Goal: Task Accomplishment & Management: Manage account settings

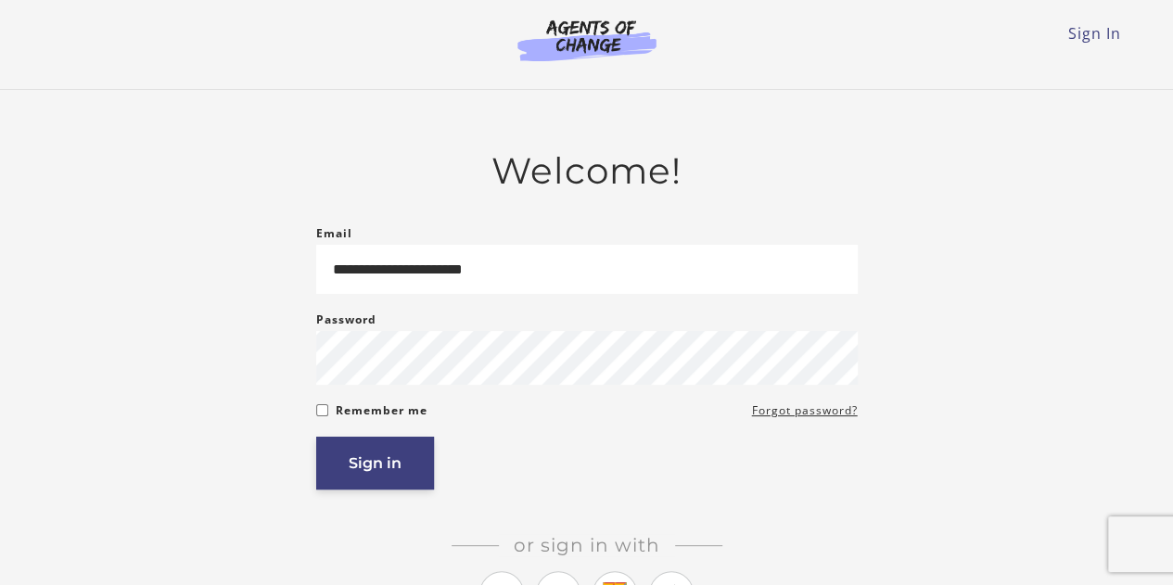
click at [390, 468] on button "Sign in" at bounding box center [375, 463] width 118 height 53
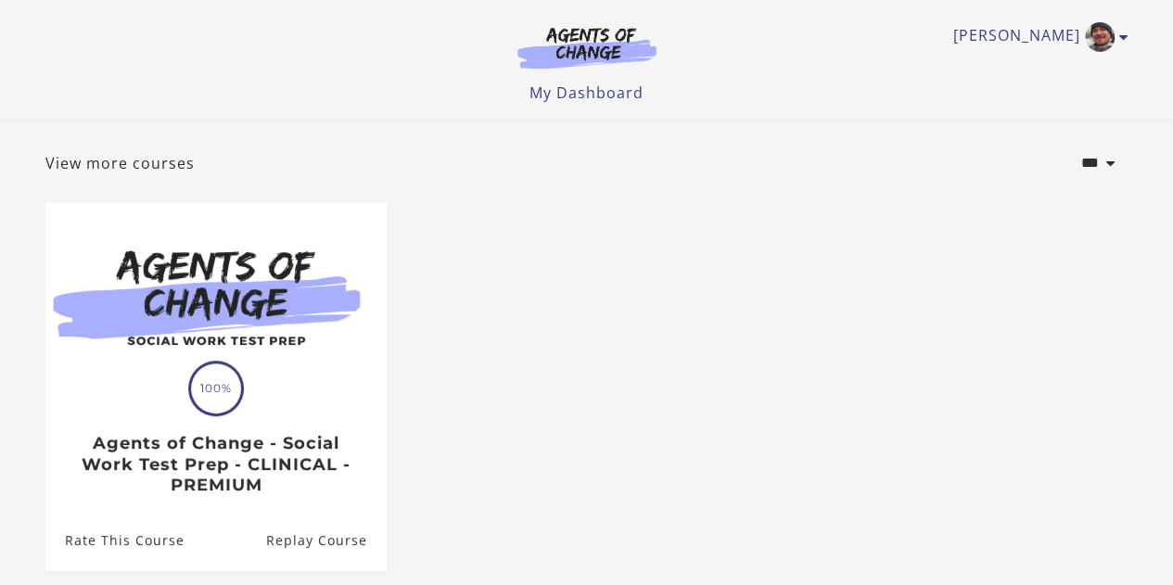
scroll to position [268, 0]
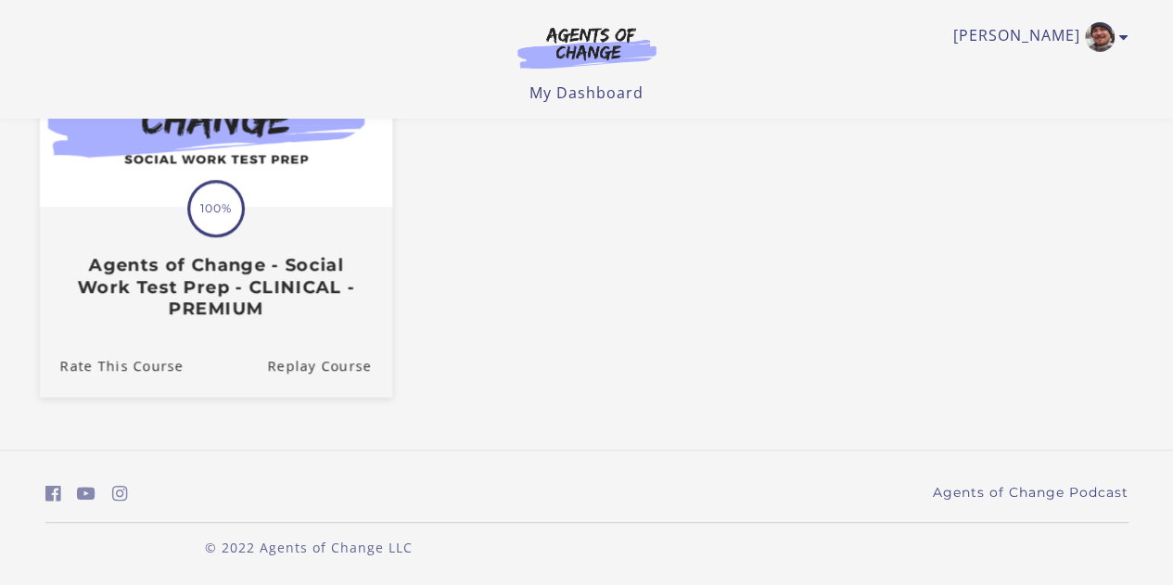
click at [219, 221] on span "100%" at bounding box center [216, 209] width 52 height 52
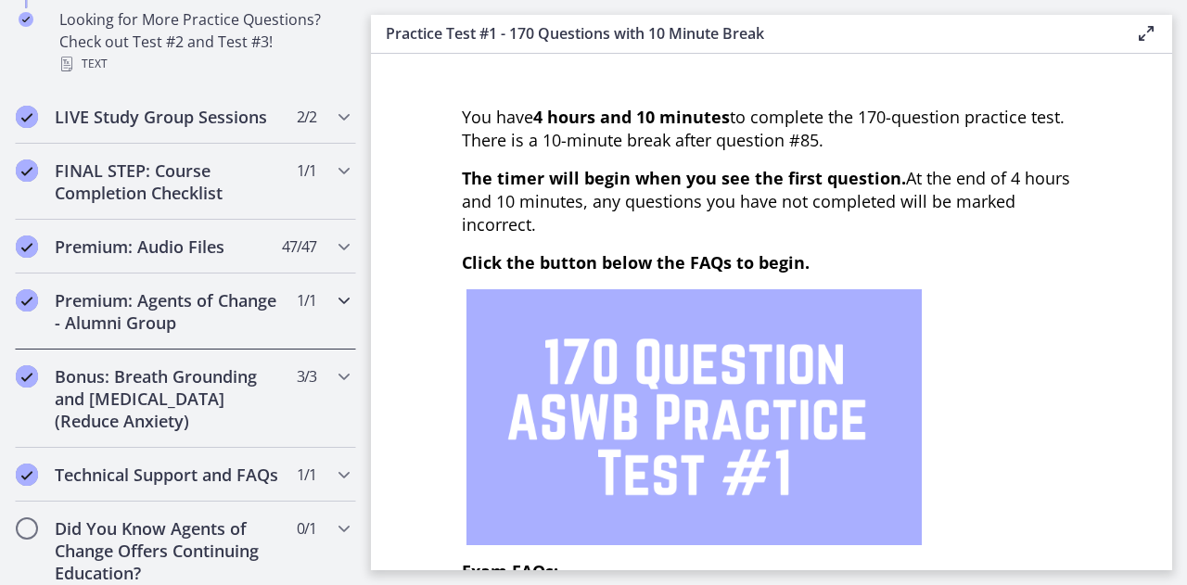
scroll to position [1626, 0]
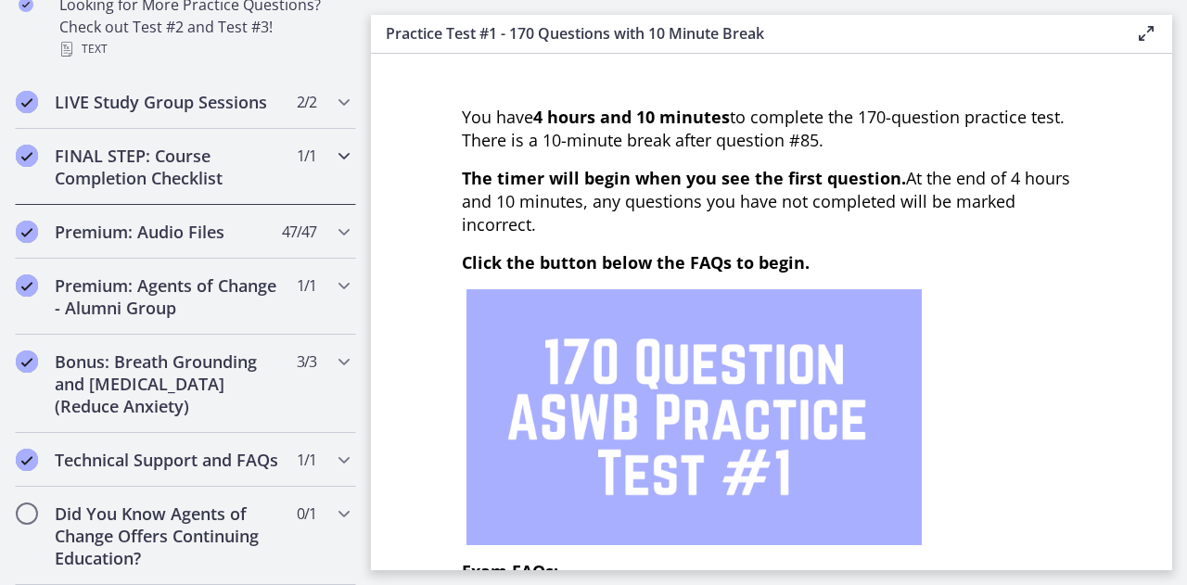
click at [333, 145] on icon "Chapters" at bounding box center [344, 156] width 22 height 22
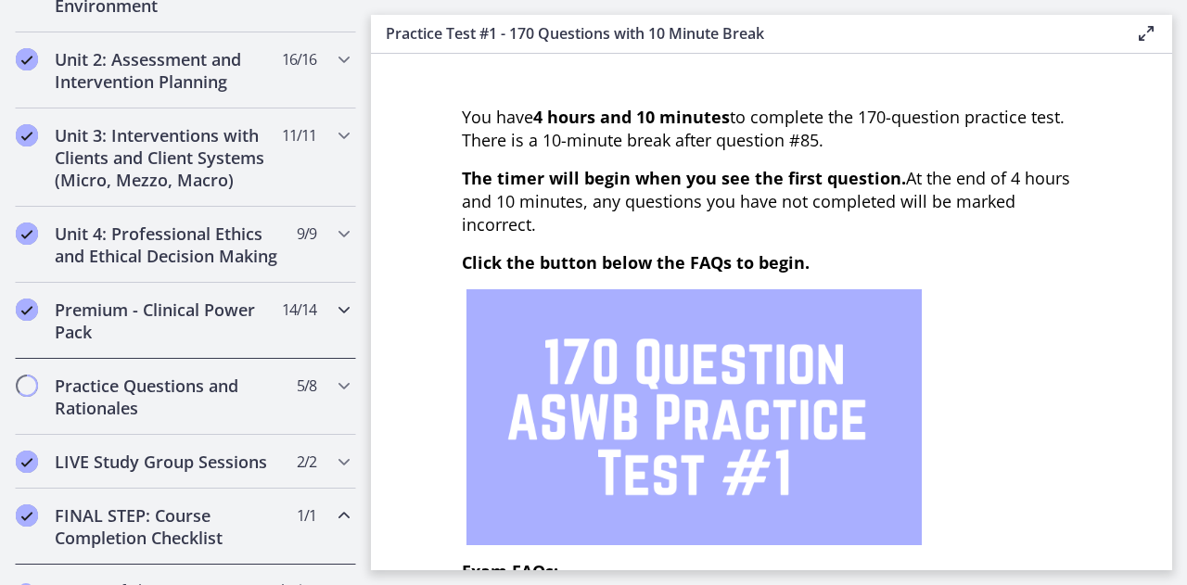
scroll to position [670, 0]
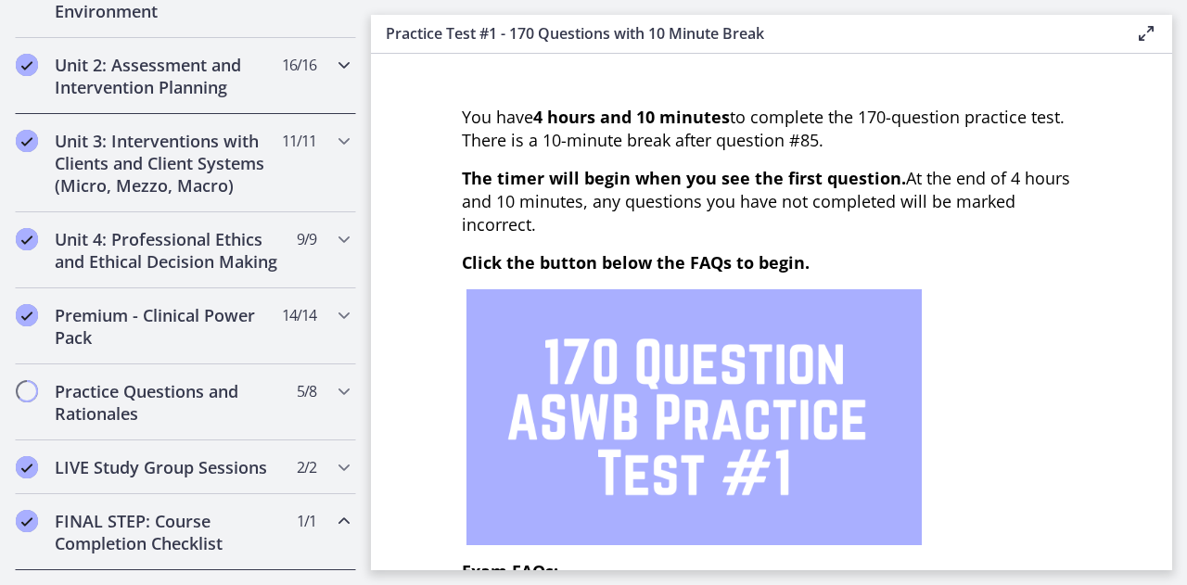
click at [338, 70] on icon "Chapters" at bounding box center [344, 65] width 22 height 22
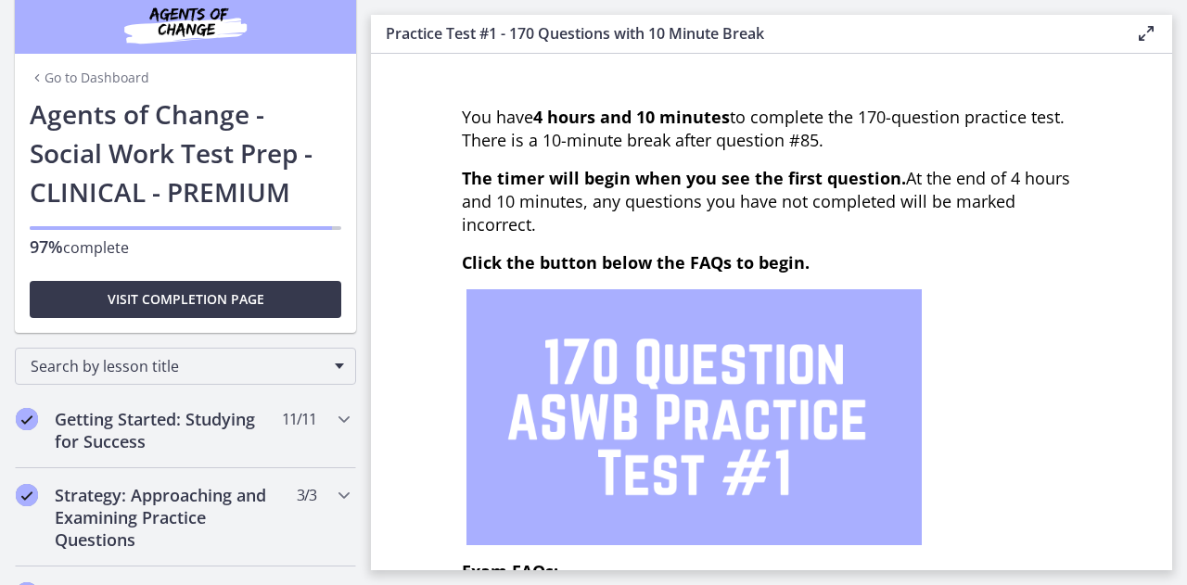
scroll to position [0, 0]
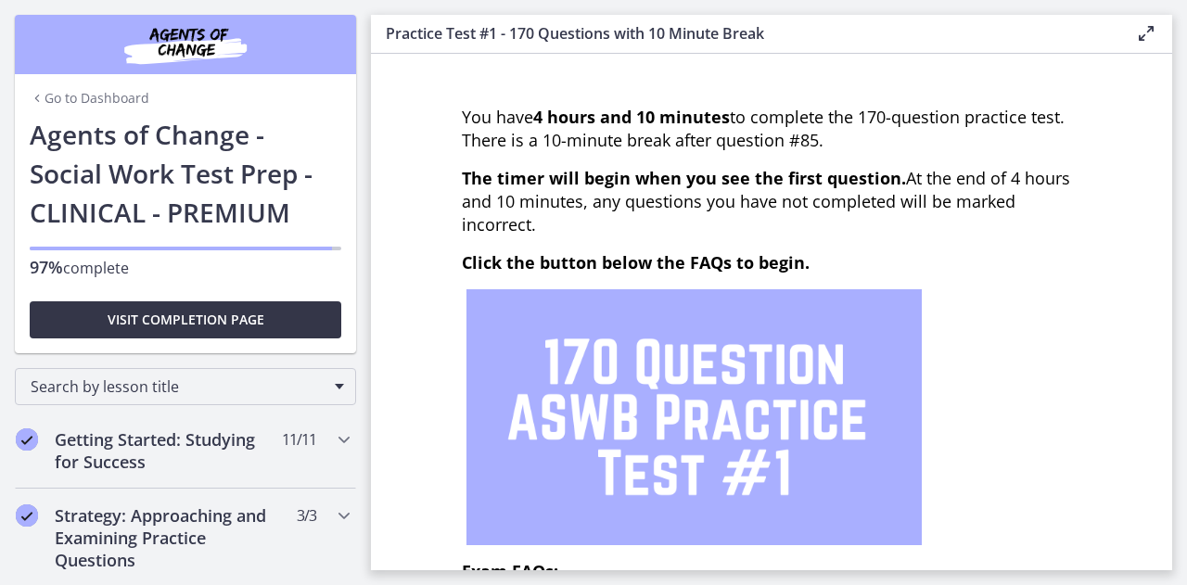
click at [236, 326] on span "Visit completion page" at bounding box center [186, 320] width 157 height 22
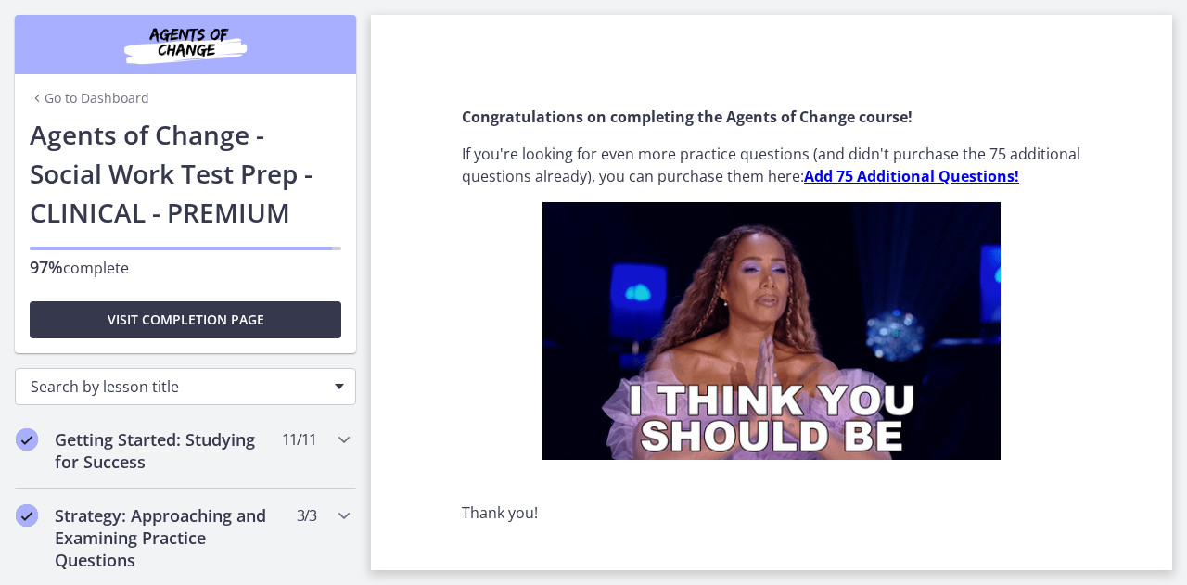
click at [109, 390] on span "Search by lesson title" at bounding box center [178, 387] width 295 height 20
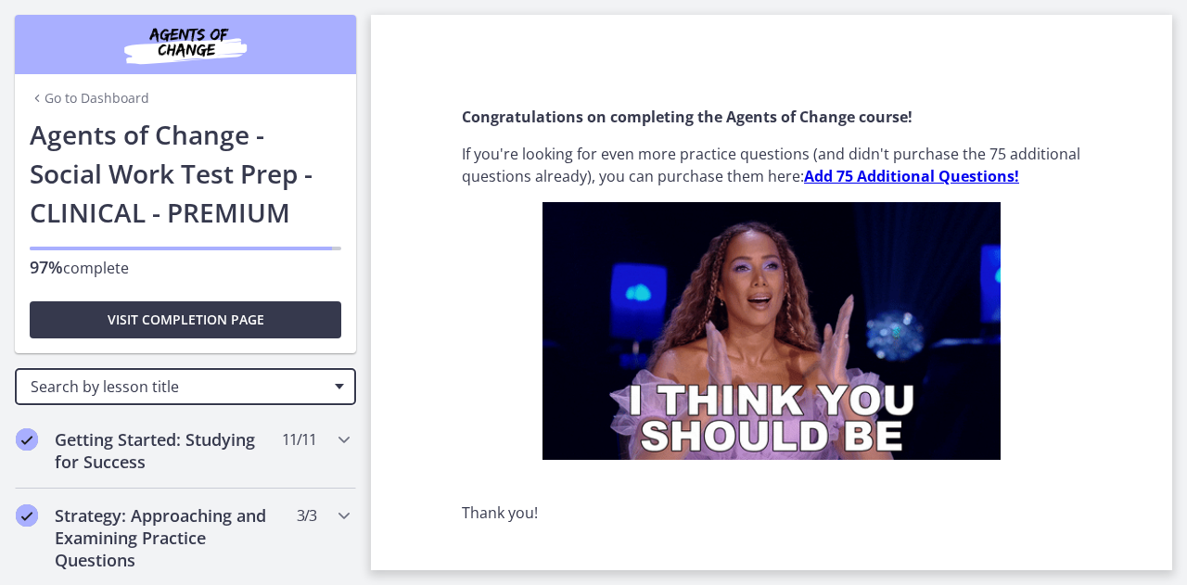
click at [109, 390] on span "Search by lesson title" at bounding box center [178, 387] width 295 height 20
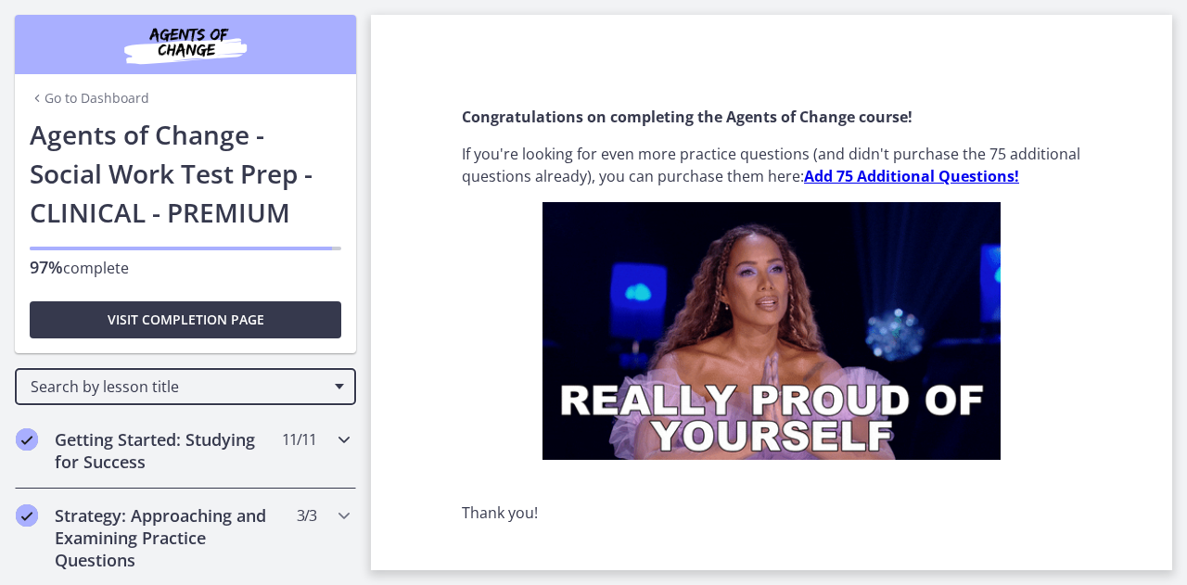
click at [215, 436] on h2 "Getting Started: Studying for Success" at bounding box center [168, 451] width 226 height 45
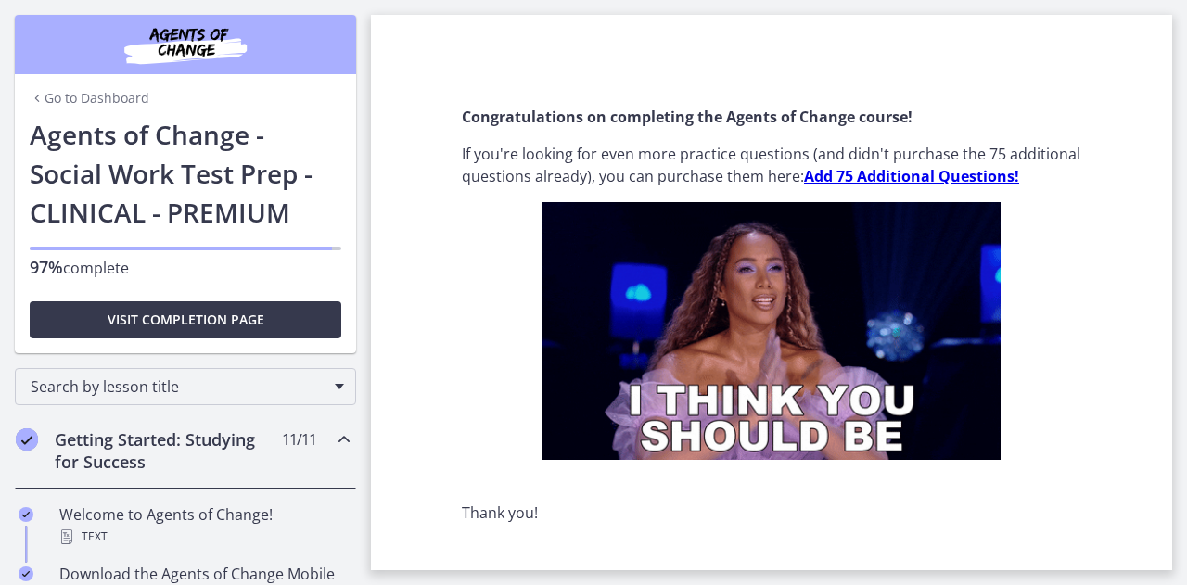
click at [52, 96] on link "Go to Dashboard" at bounding box center [90, 98] width 120 height 19
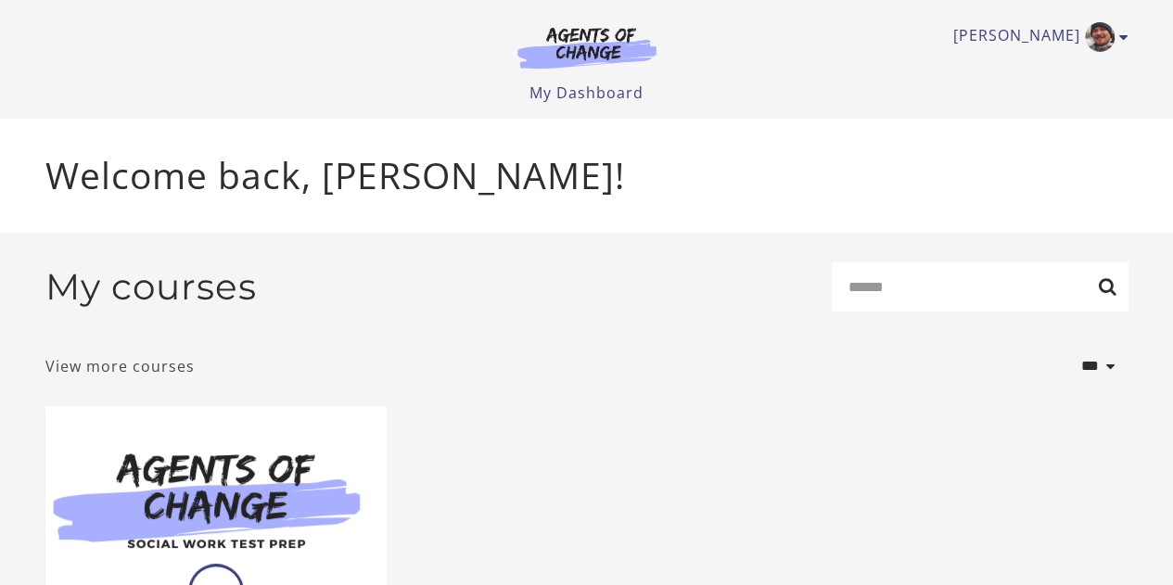
click at [152, 366] on link "View more courses" at bounding box center [119, 366] width 149 height 22
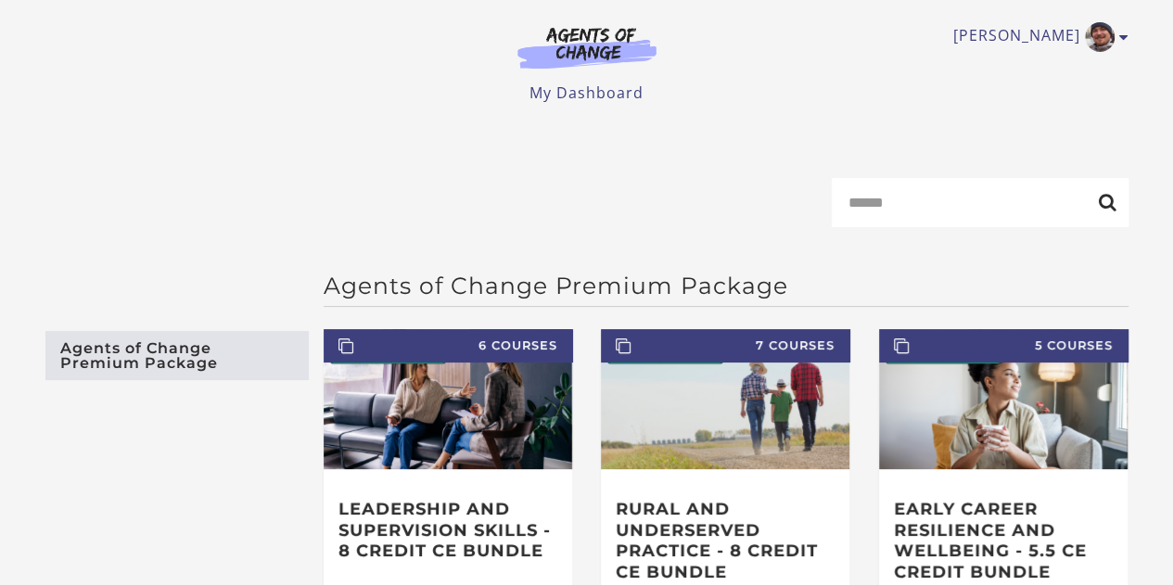
click at [130, 368] on link "Agents of Change Premium Package" at bounding box center [176, 355] width 263 height 49
click at [568, 101] on link "My Dashboard" at bounding box center [587, 93] width 114 height 20
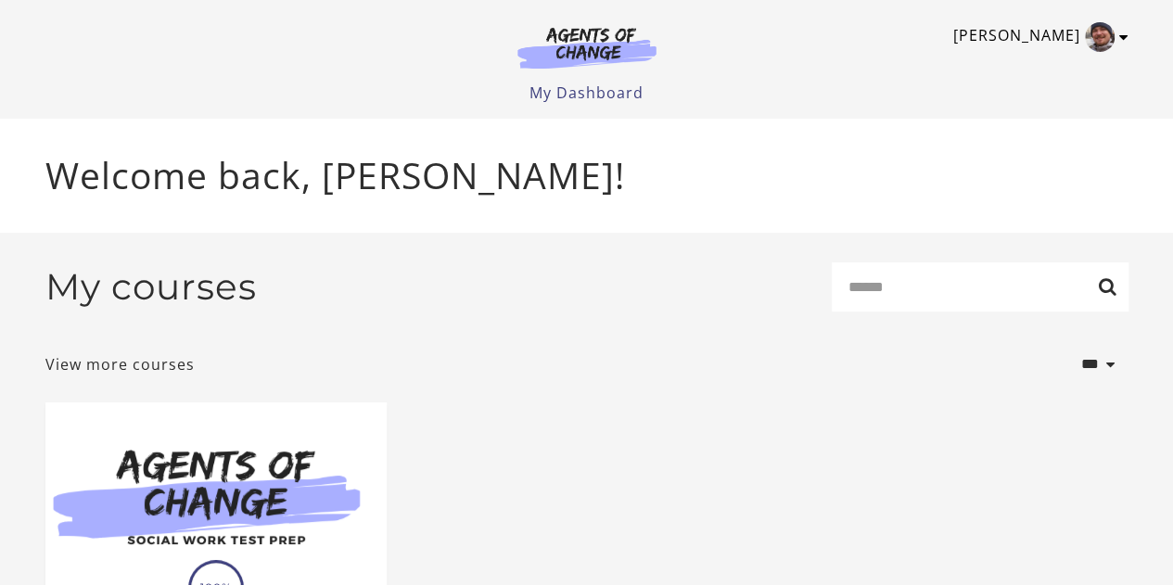
click at [1116, 32] on link "[PERSON_NAME]" at bounding box center [1036, 37] width 166 height 30
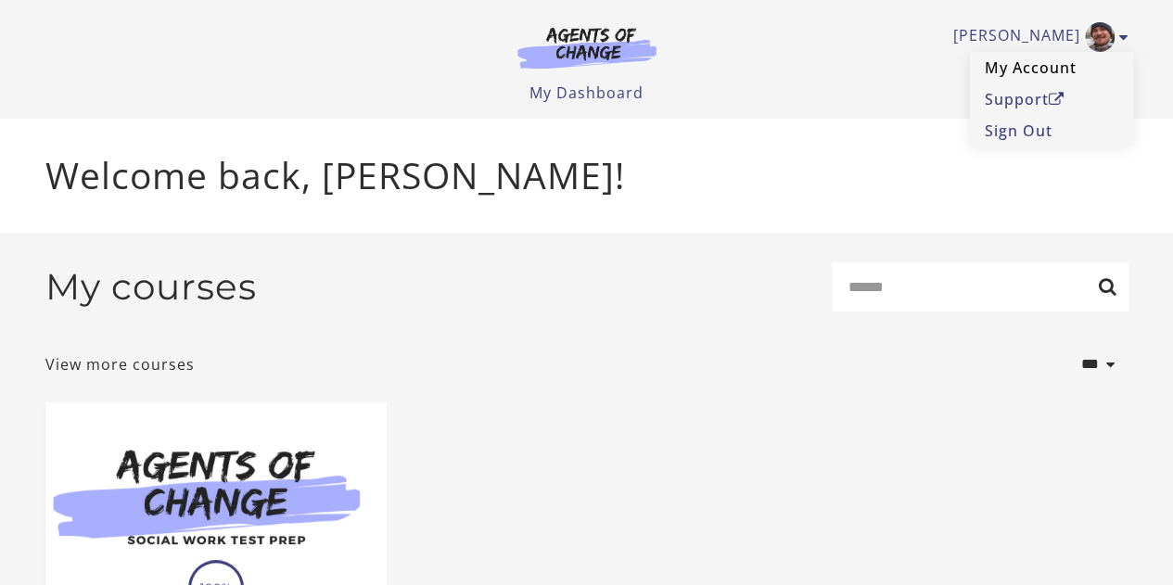
click at [1004, 68] on link "My Account" at bounding box center [1051, 68] width 163 height 32
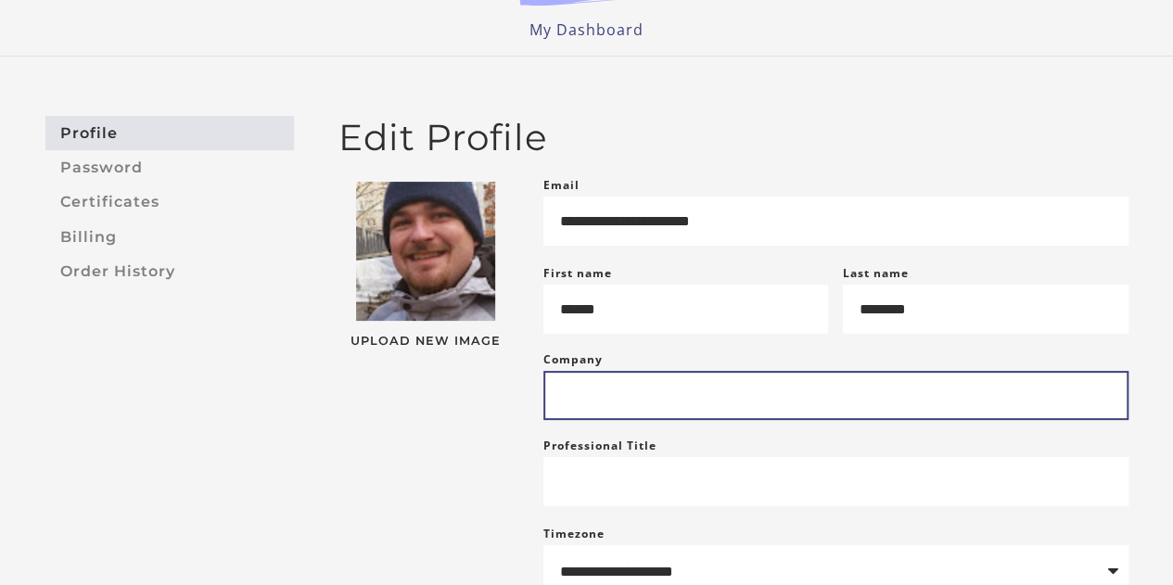
scroll to position [93, 0]
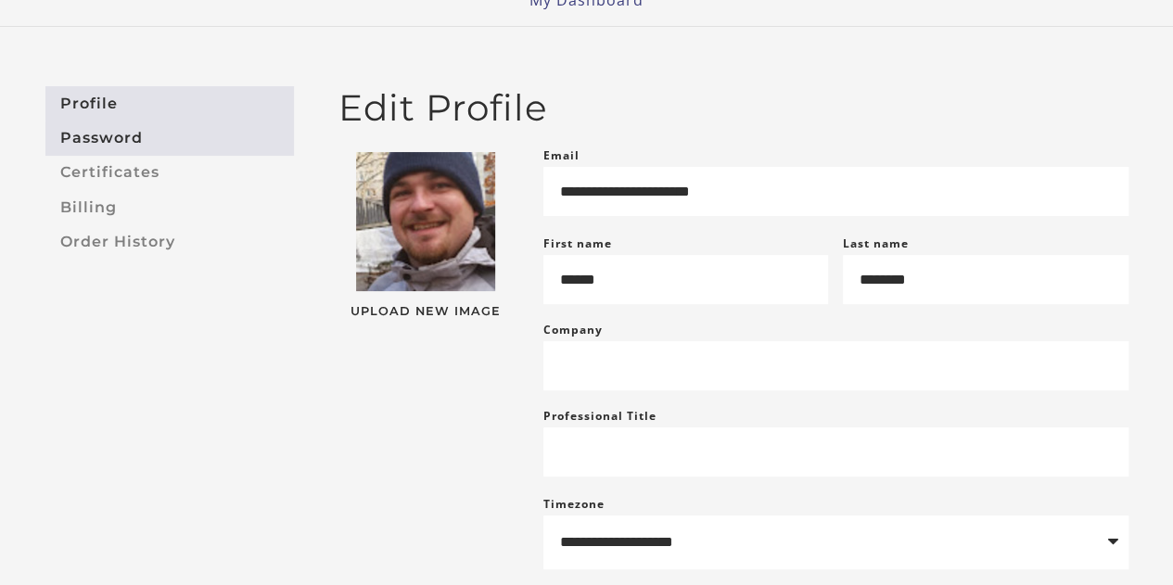
click at [117, 143] on link "Password" at bounding box center [169, 138] width 249 height 34
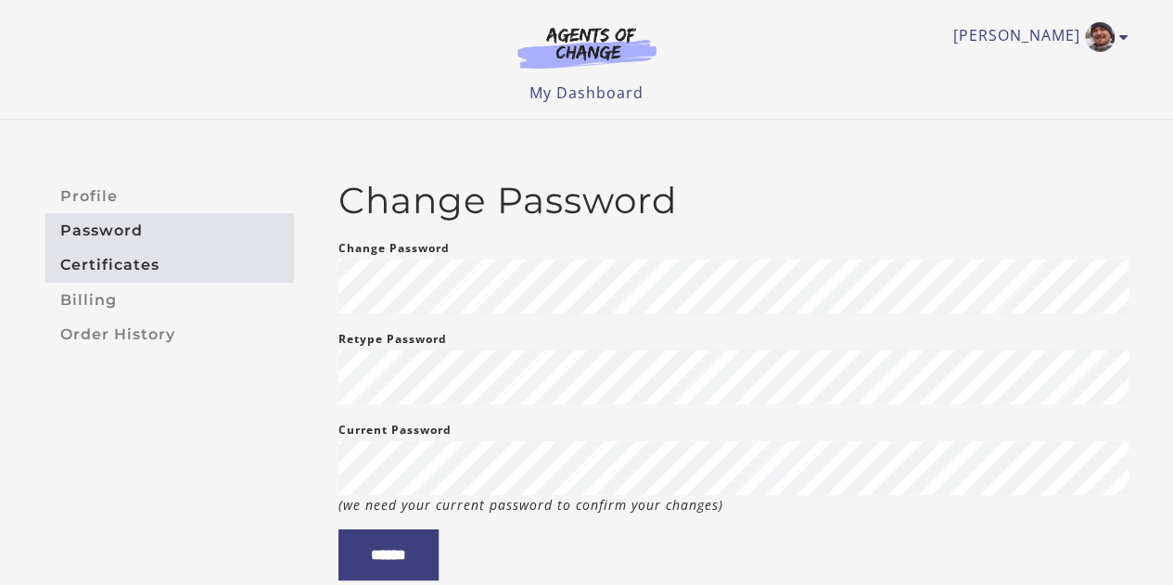
click at [78, 265] on link "Certificates" at bounding box center [169, 266] width 249 height 34
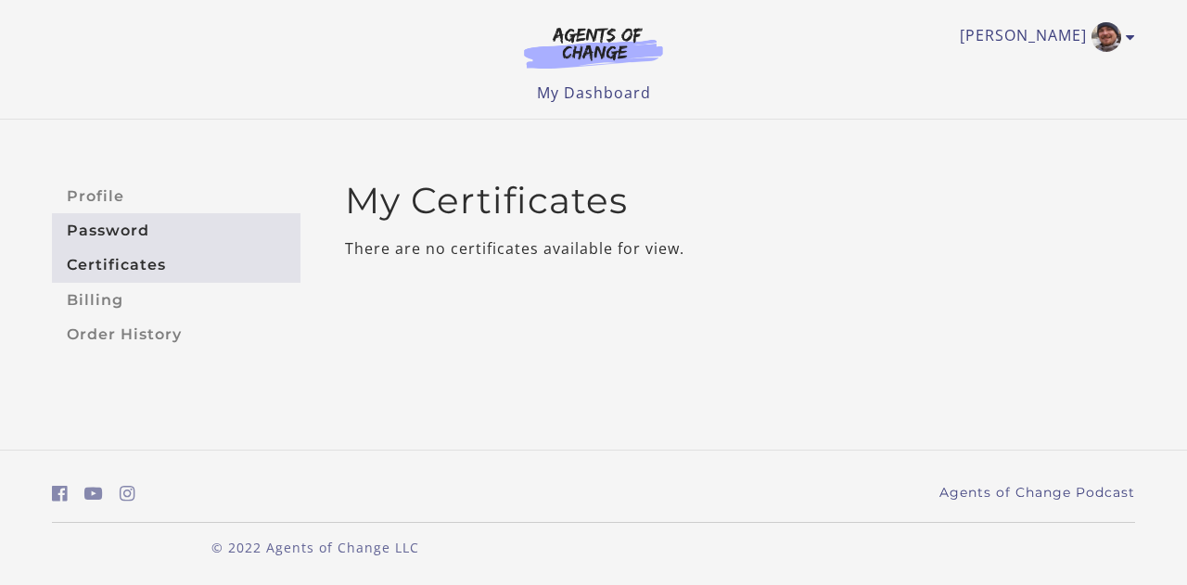
click at [73, 237] on link "Password" at bounding box center [176, 230] width 249 height 34
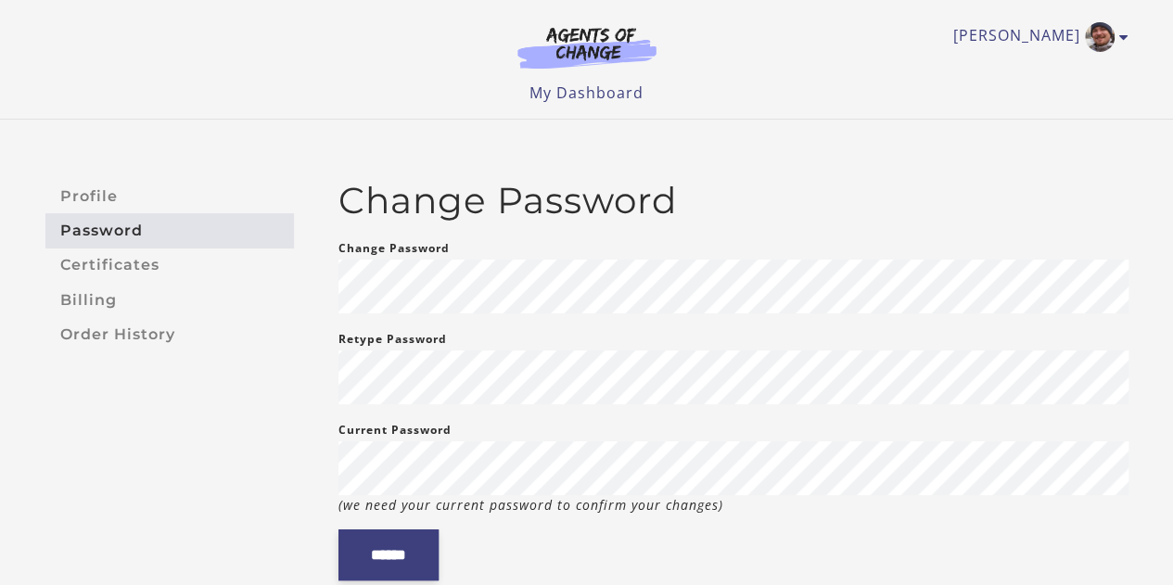
click at [393, 559] on input "******" at bounding box center [389, 555] width 100 height 51
click at [93, 182] on link "Profile" at bounding box center [169, 196] width 249 height 34
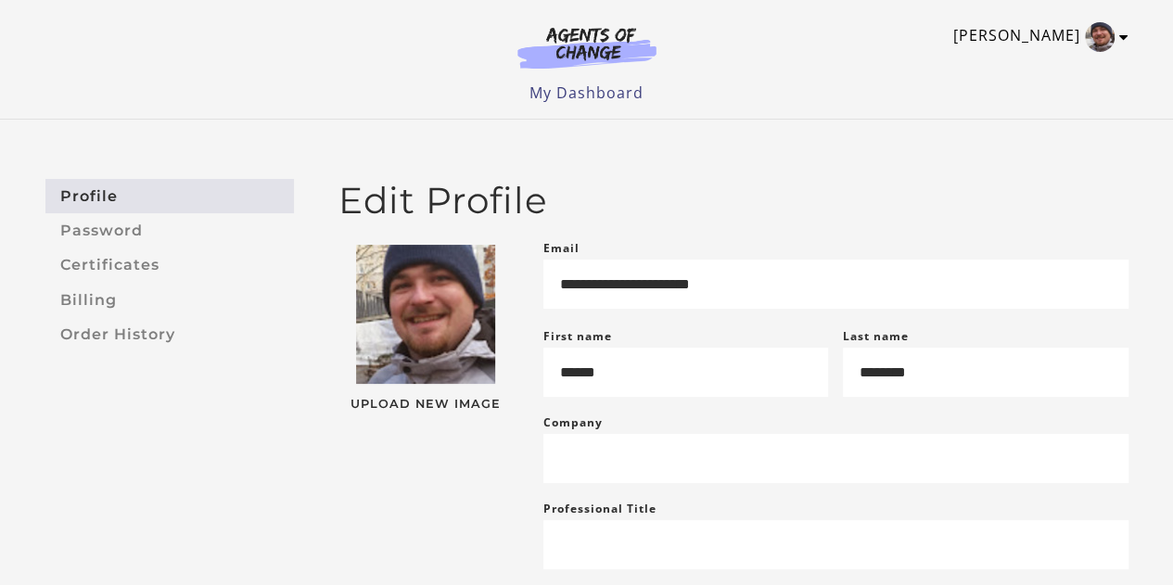
click at [1123, 34] on icon "Toggle menu" at bounding box center [1123, 37] width 9 height 15
click at [1058, 134] on link "Sign Out" at bounding box center [1051, 131] width 163 height 32
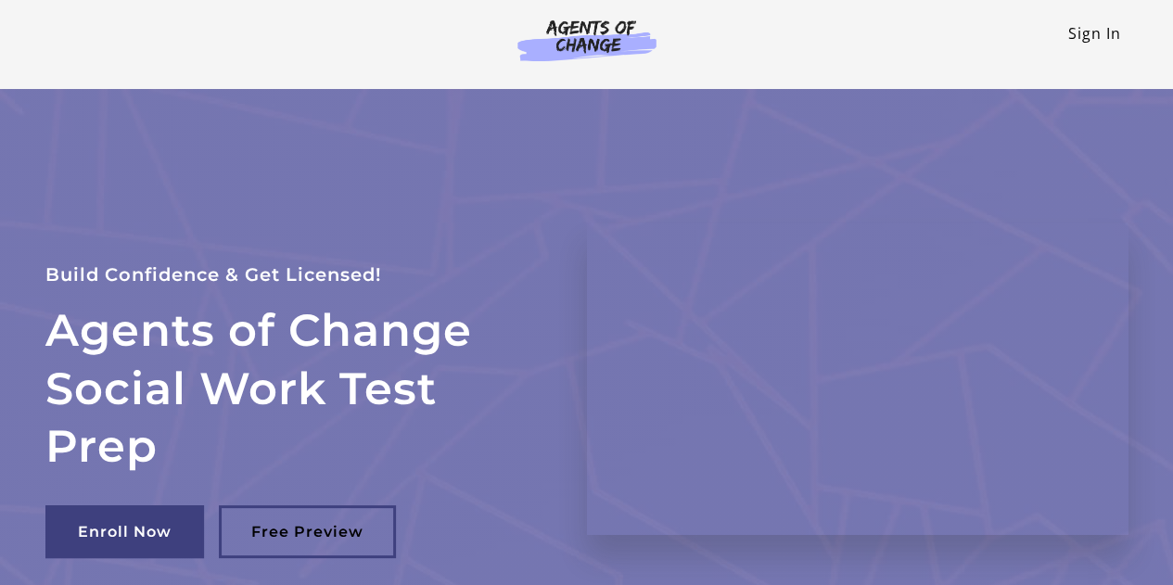
click at [1074, 28] on link "Sign In" at bounding box center [1094, 33] width 53 height 20
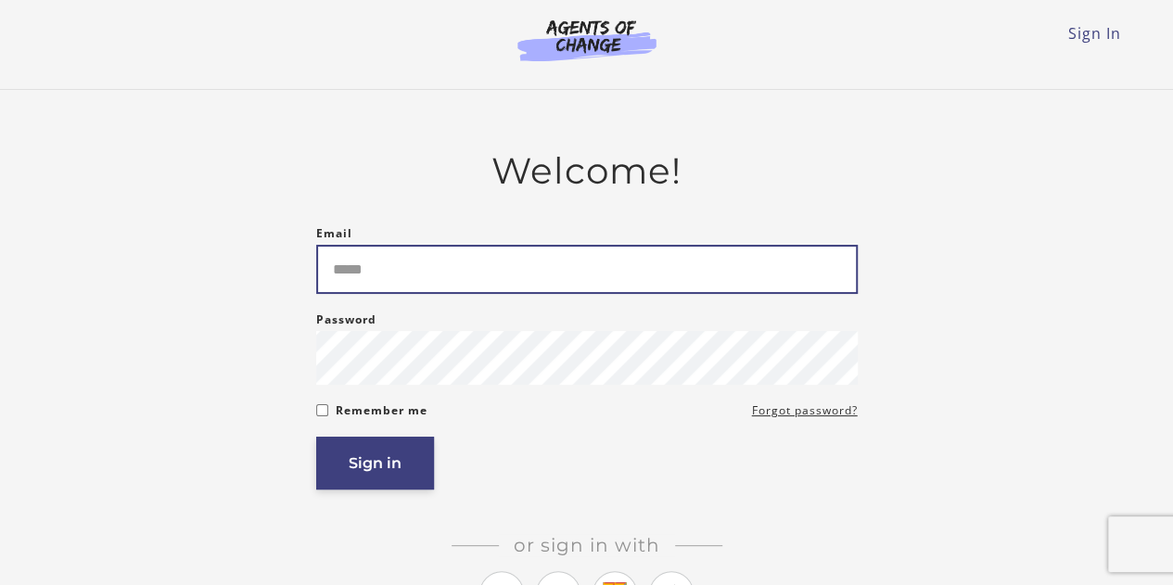
type input "**********"
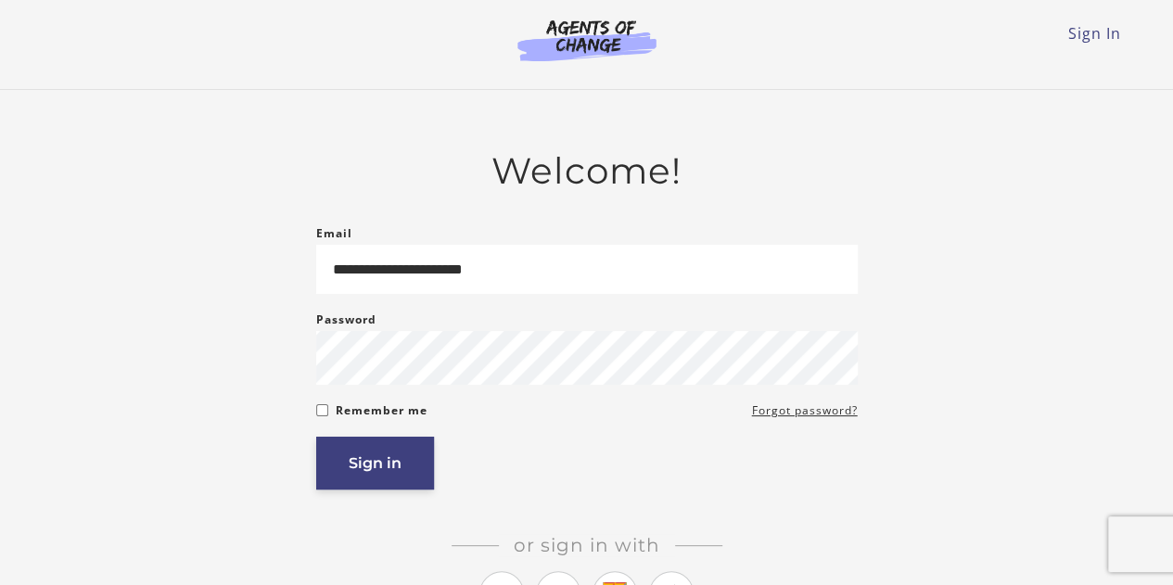
click at [341, 466] on button "Sign in" at bounding box center [375, 463] width 118 height 53
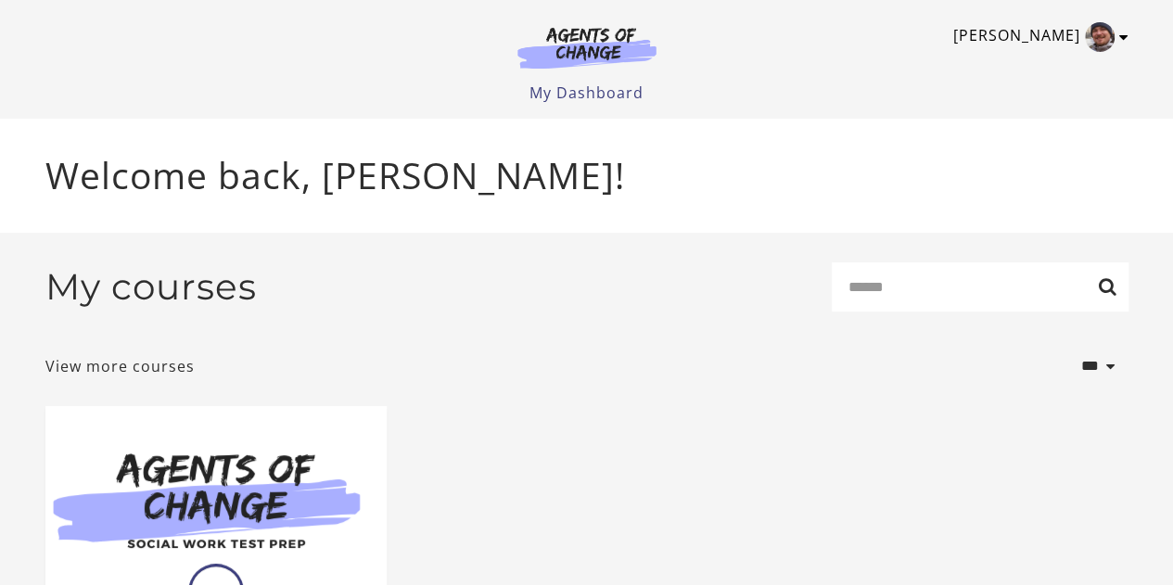
click at [1098, 32] on img "Toggle menu" at bounding box center [1100, 37] width 30 height 30
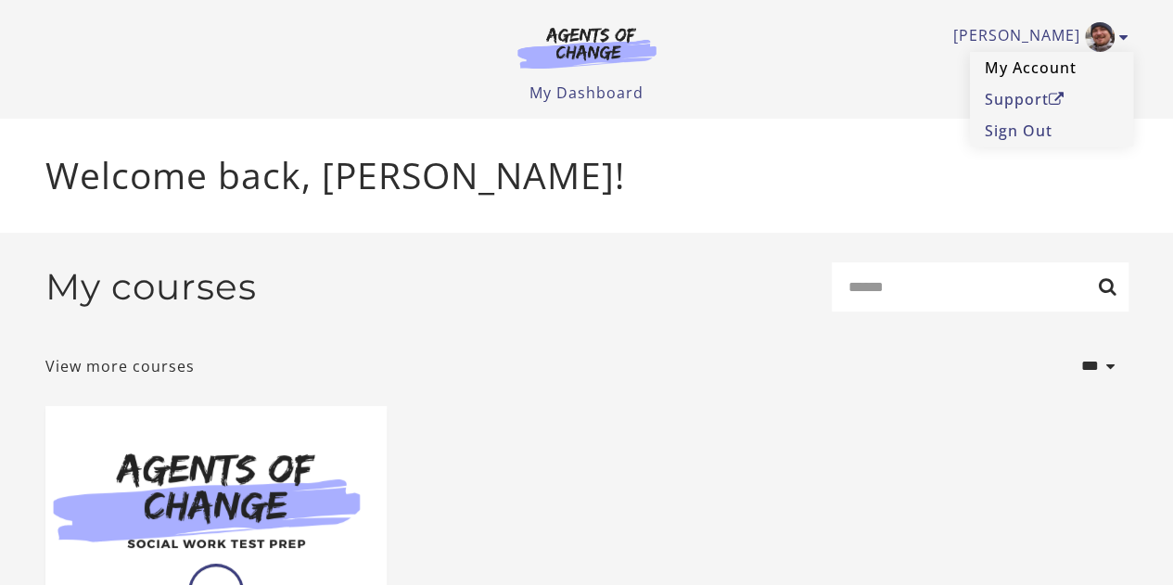
click at [1061, 70] on link "My Account" at bounding box center [1051, 68] width 163 height 32
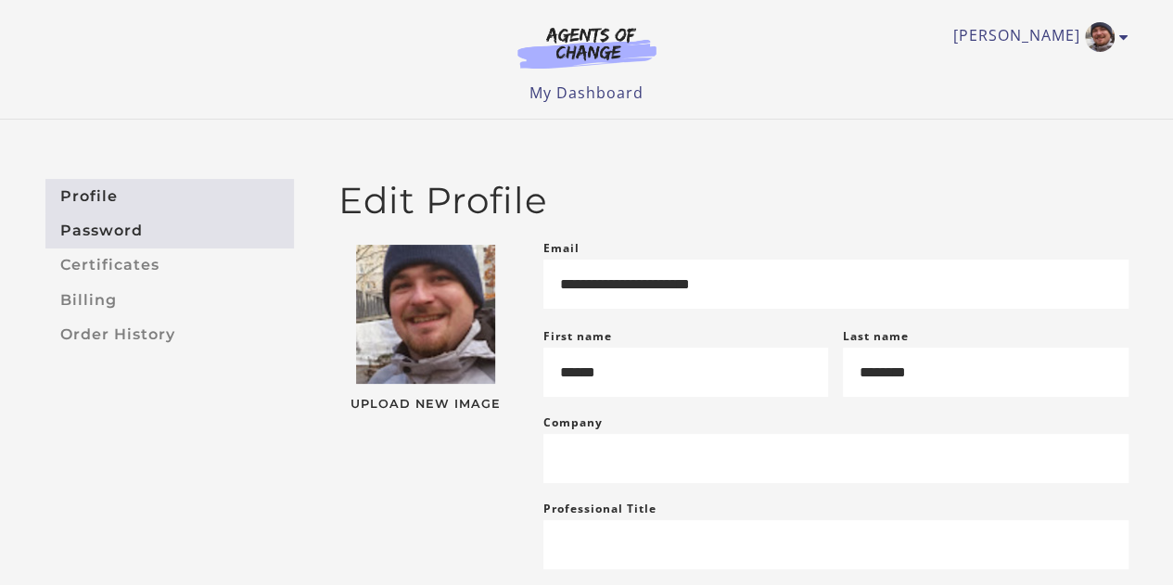
click at [98, 234] on link "Password" at bounding box center [169, 230] width 249 height 34
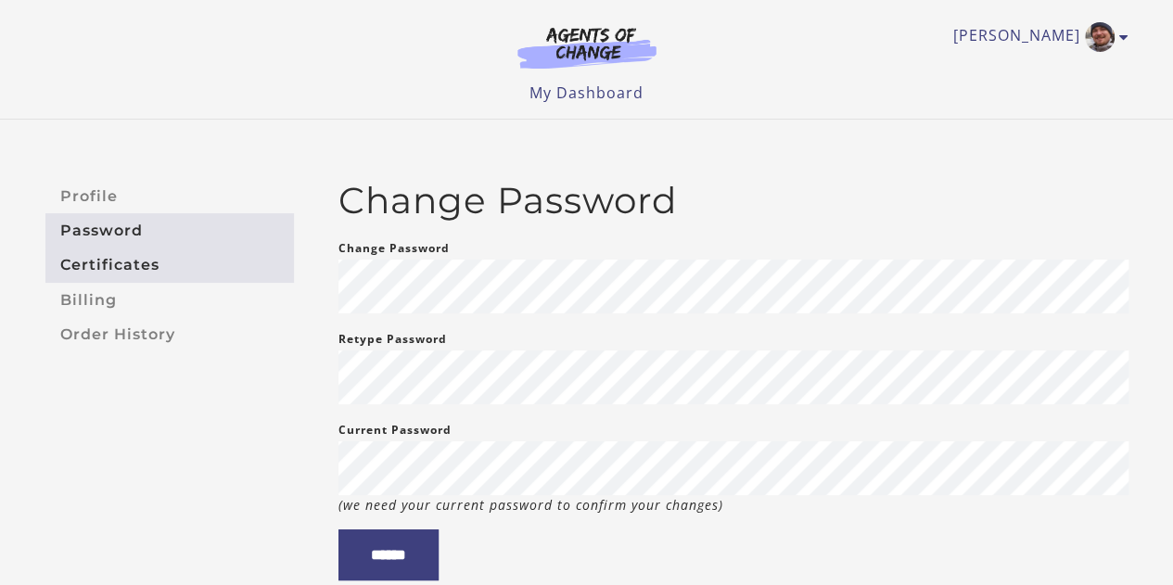
click at [110, 258] on link "Certificates" at bounding box center [169, 266] width 249 height 34
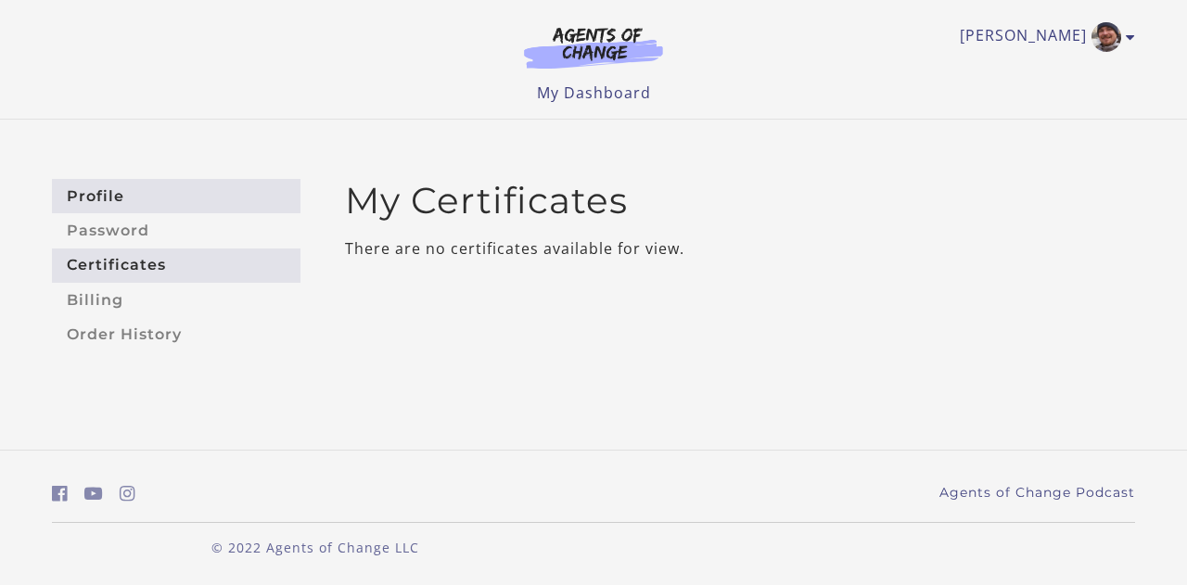
click at [138, 190] on link "Profile" at bounding box center [176, 196] width 249 height 34
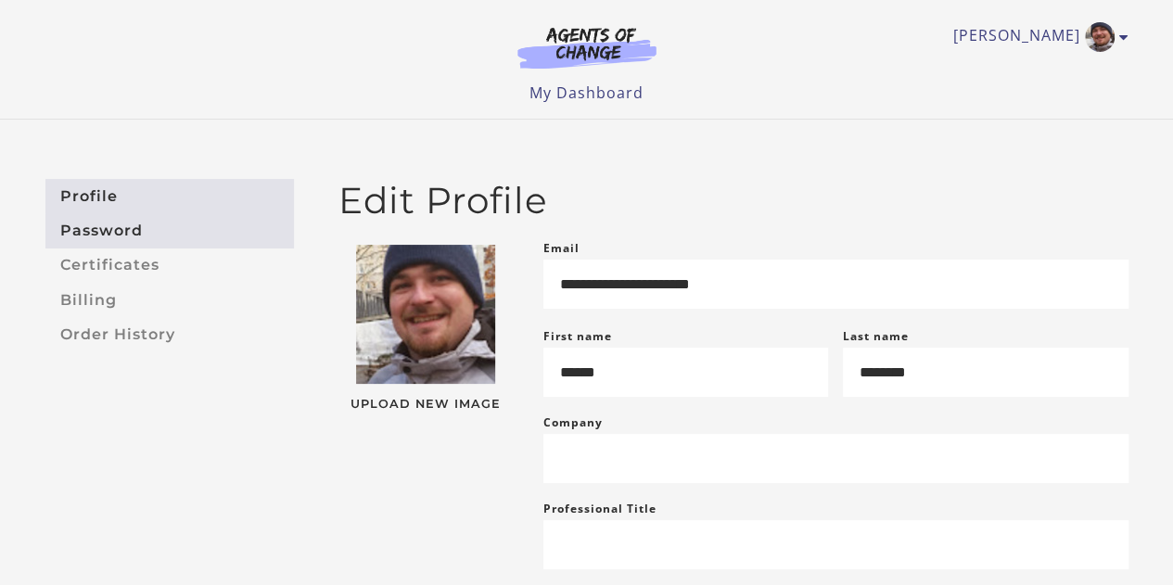
click at [103, 227] on link "Password" at bounding box center [169, 230] width 249 height 34
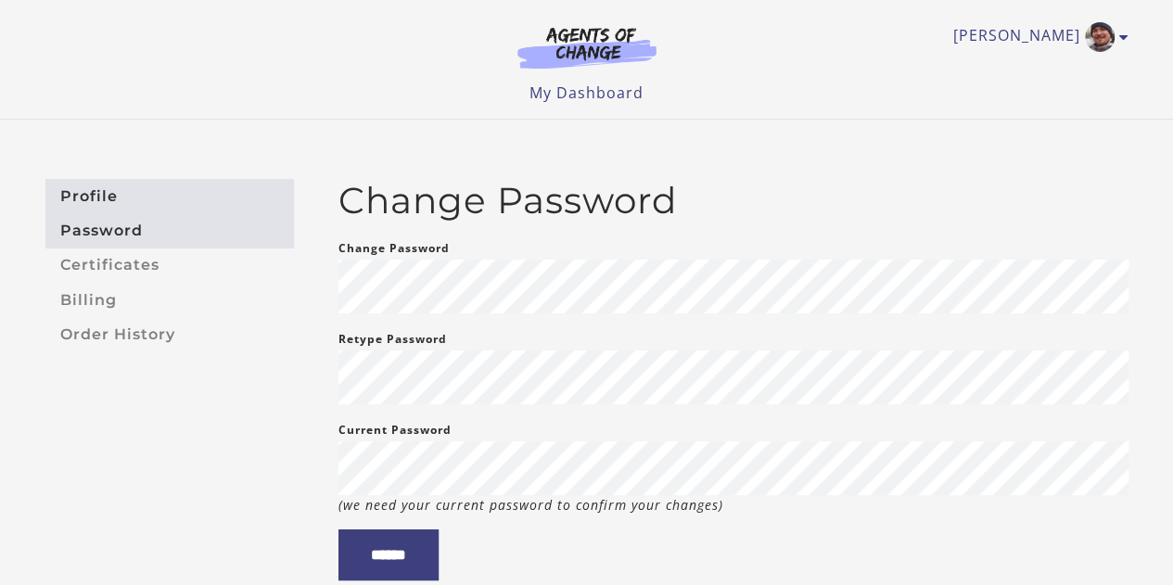
click at [96, 192] on link "Profile" at bounding box center [169, 196] width 249 height 34
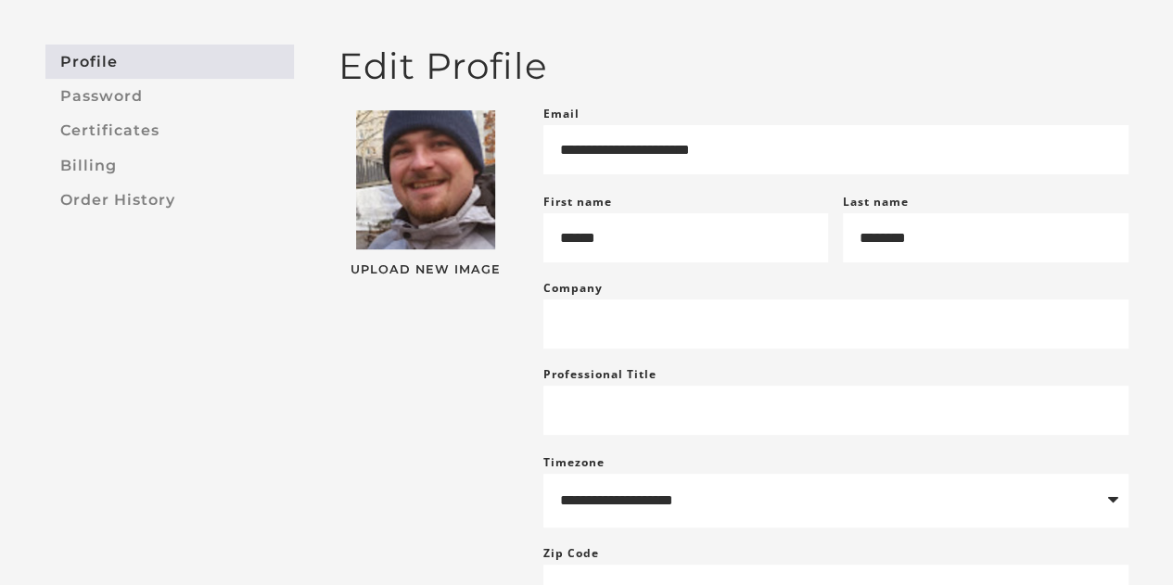
scroll to position [93, 0]
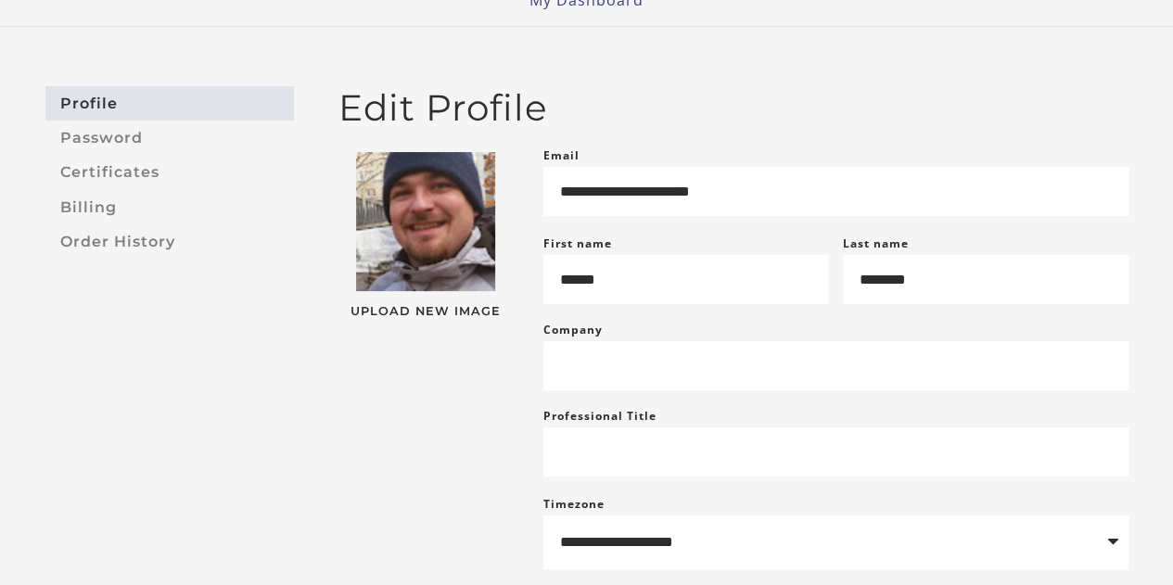
click at [143, 388] on aside "Profile Password Certificates Billing Order History" at bounding box center [170, 403] width 278 height 635
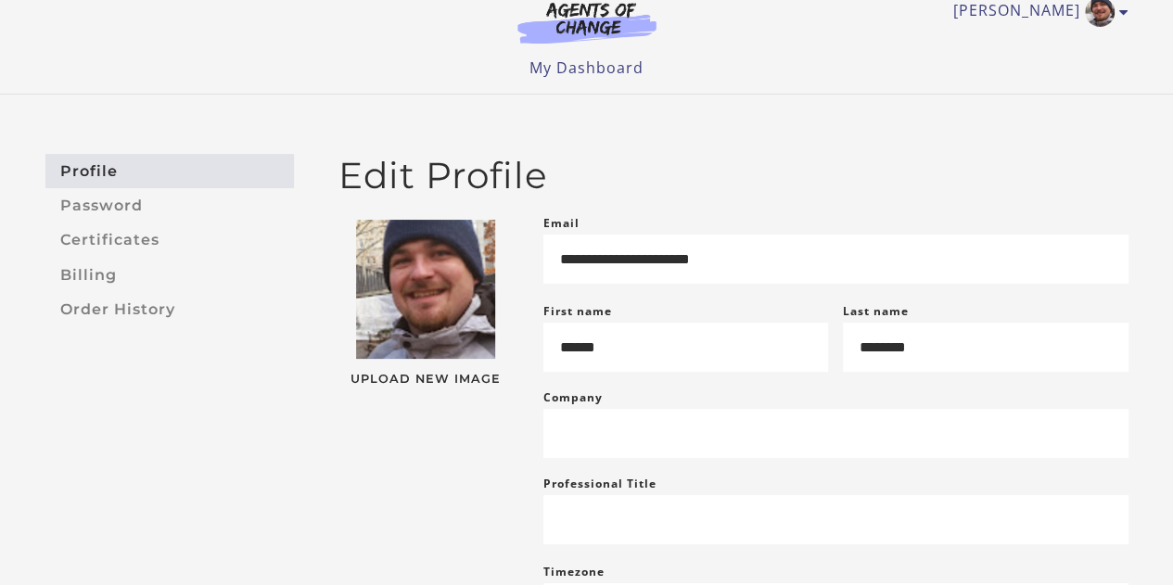
scroll to position [0, 0]
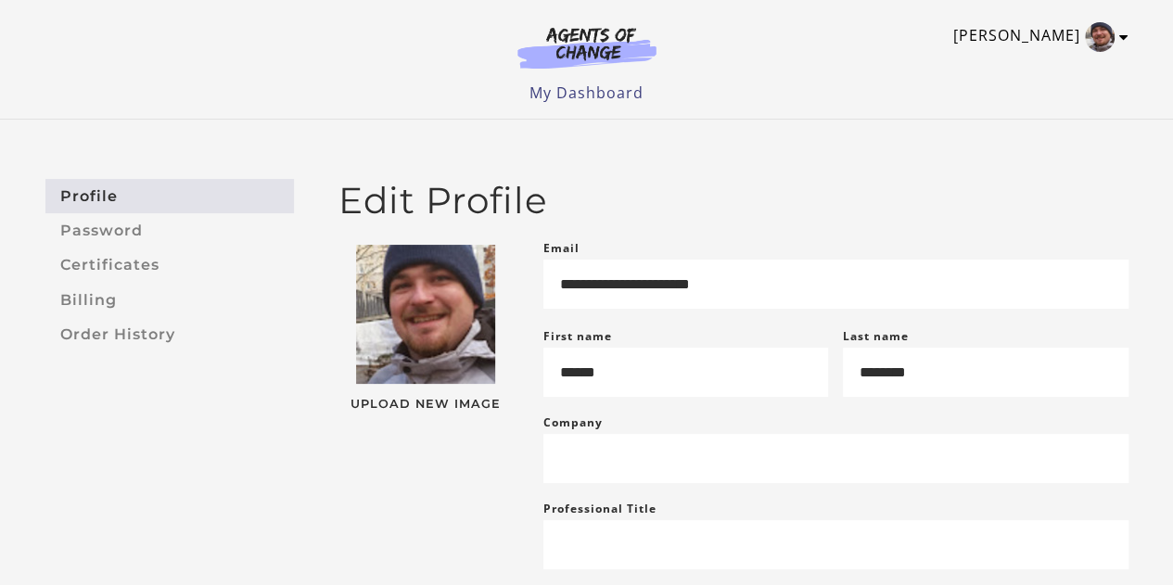
click at [1120, 32] on icon "Toggle menu" at bounding box center [1123, 37] width 9 height 15
click at [1031, 136] on link "Sign Out" at bounding box center [1051, 131] width 163 height 32
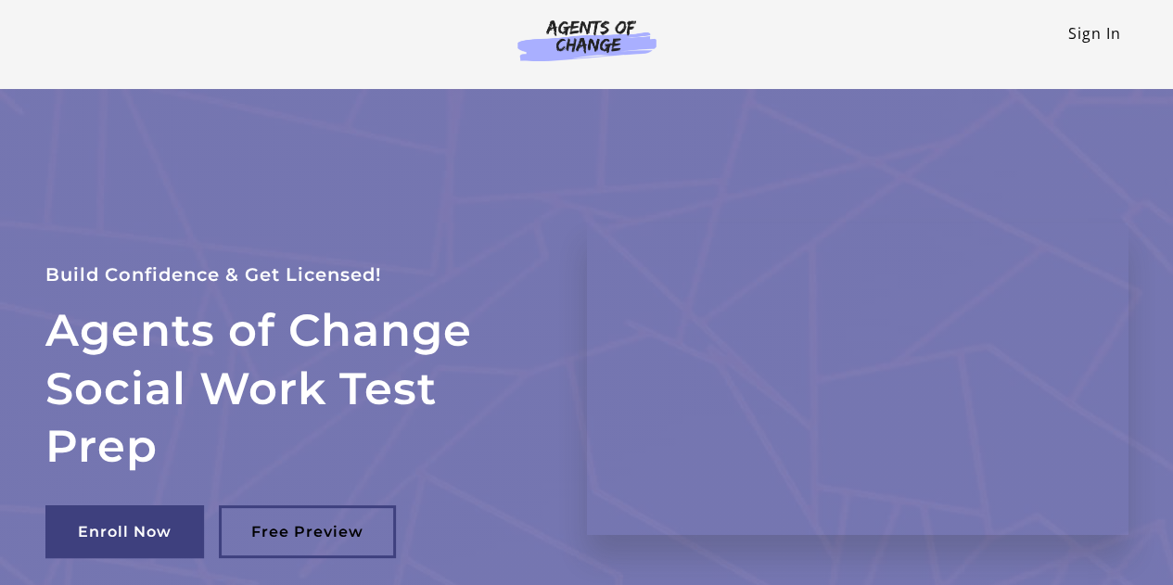
click at [1099, 31] on link "Sign In" at bounding box center [1094, 33] width 53 height 20
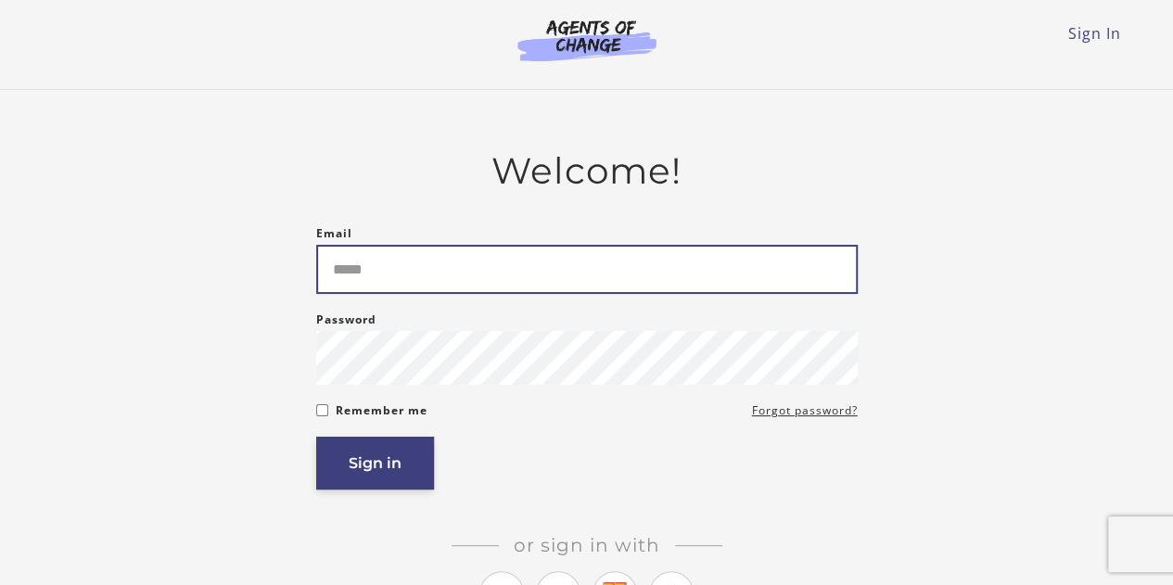
type input "**********"
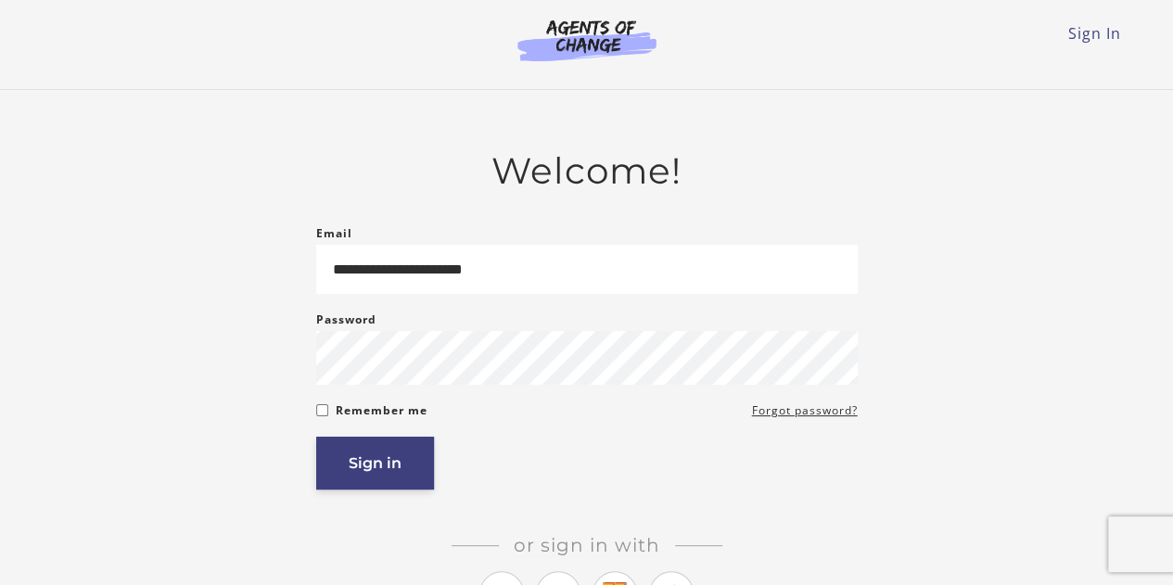
click at [377, 466] on button "Sign in" at bounding box center [375, 463] width 118 height 53
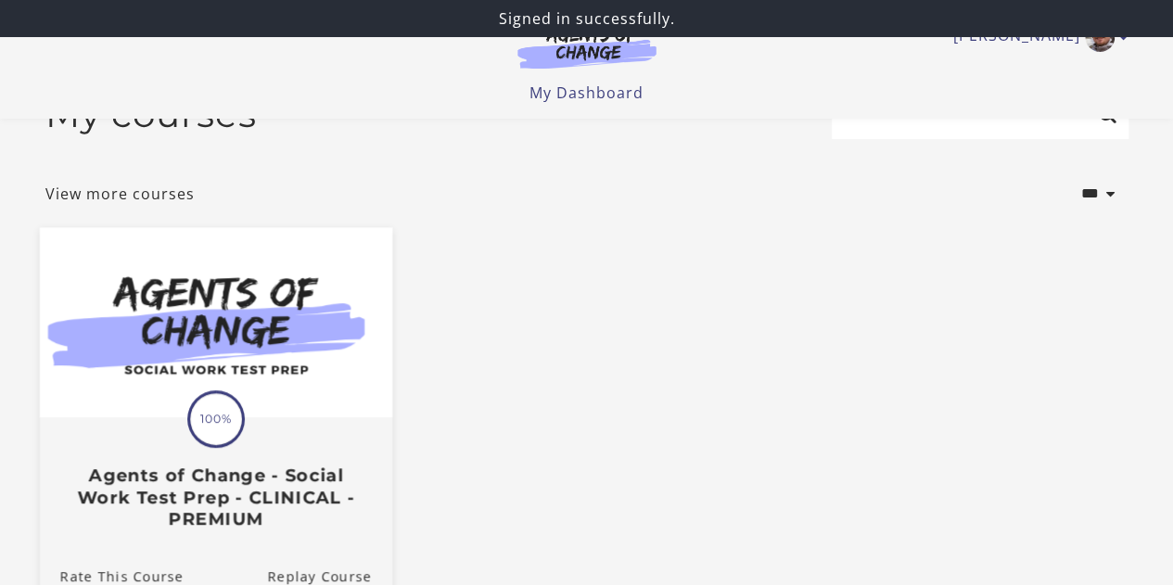
scroll to position [93, 0]
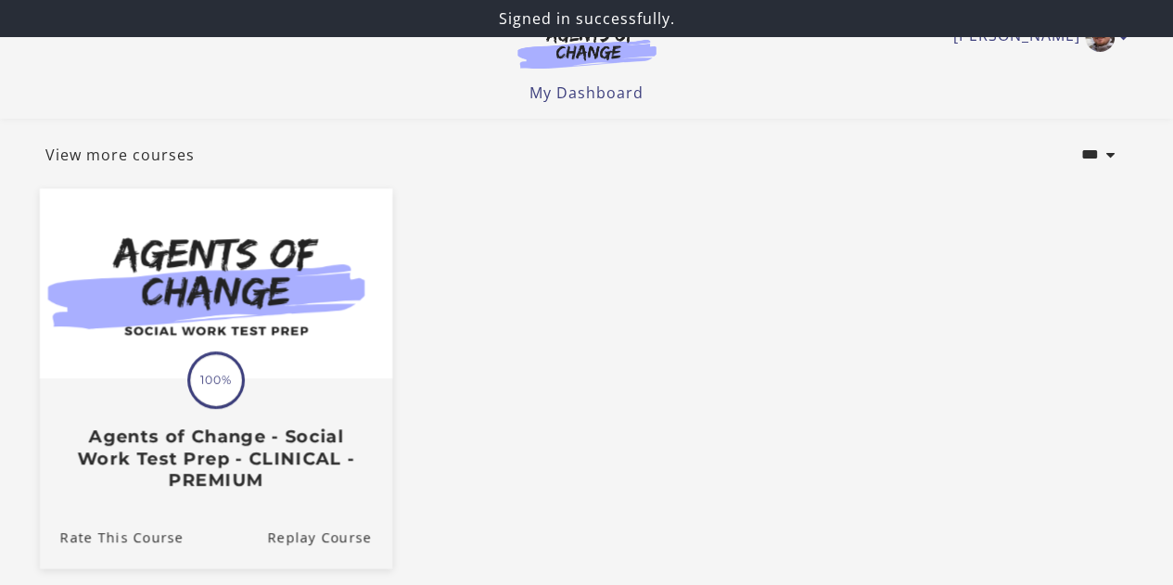
click at [193, 468] on h3 "Agents of Change - Social Work Test Prep - CLINICAL - PREMIUM" at bounding box center [215, 458] width 312 height 65
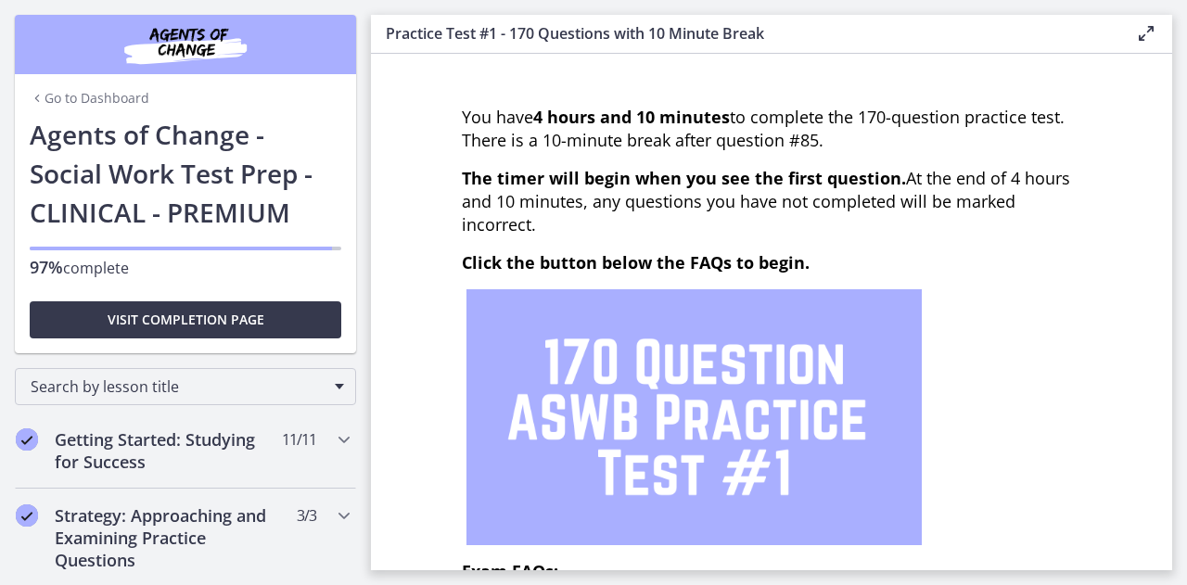
click at [124, 94] on link "Go to Dashboard" at bounding box center [90, 98] width 120 height 19
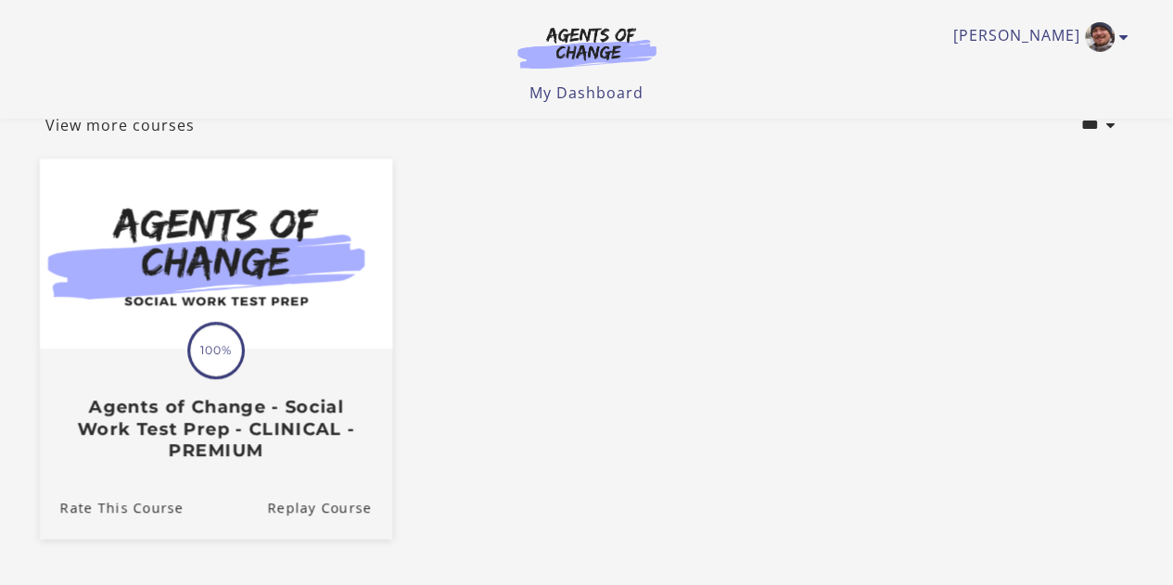
scroll to position [268, 0]
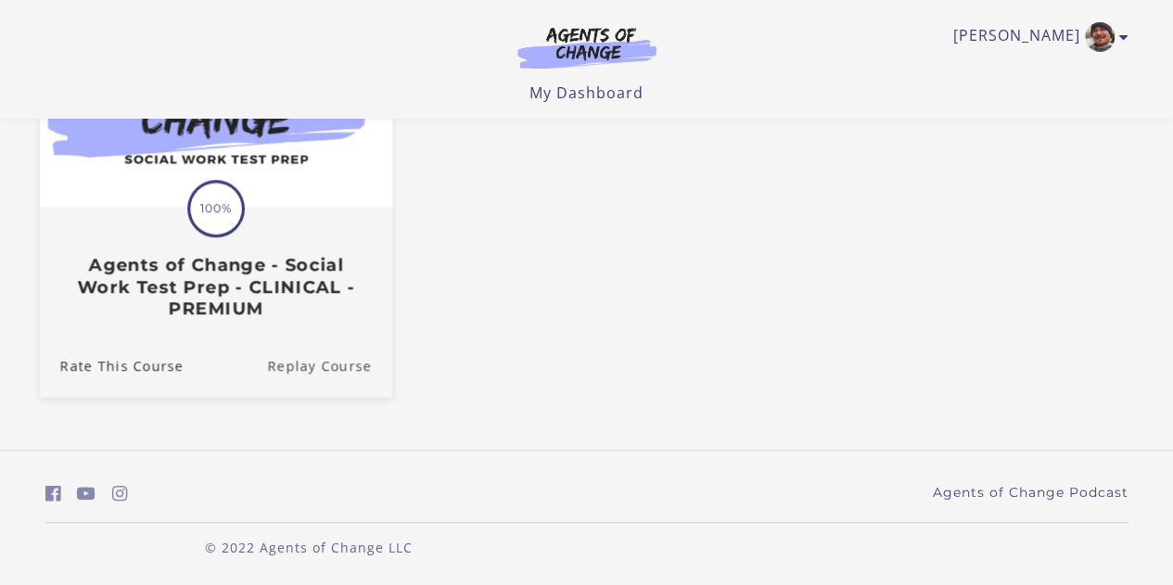
click at [328, 363] on link "Replay Course" at bounding box center [329, 365] width 125 height 62
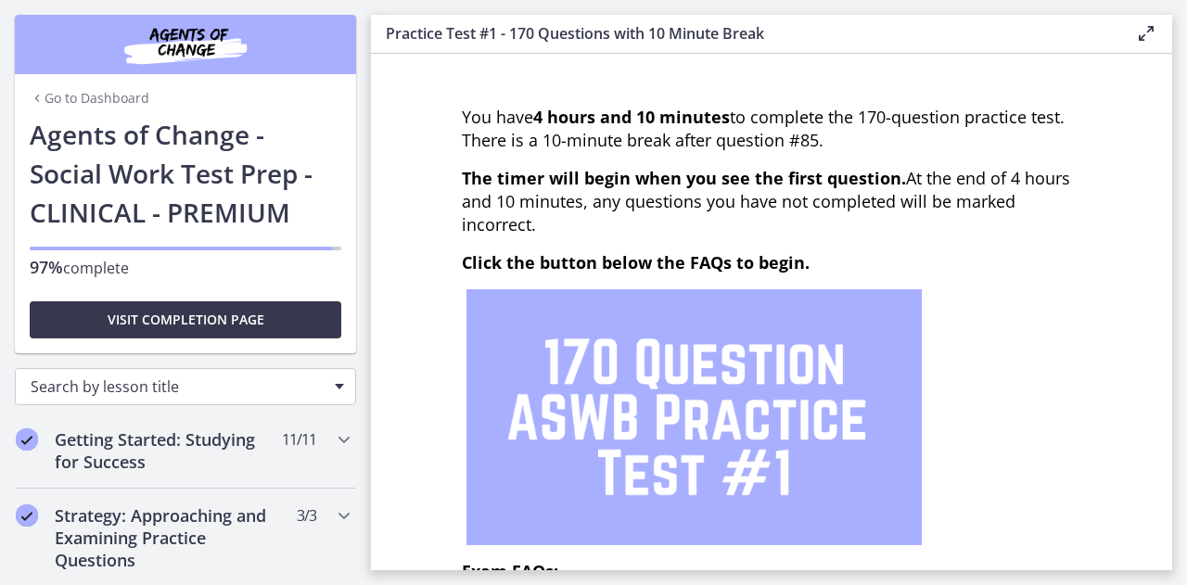
click at [209, 384] on span "Search by lesson title" at bounding box center [178, 387] width 295 height 20
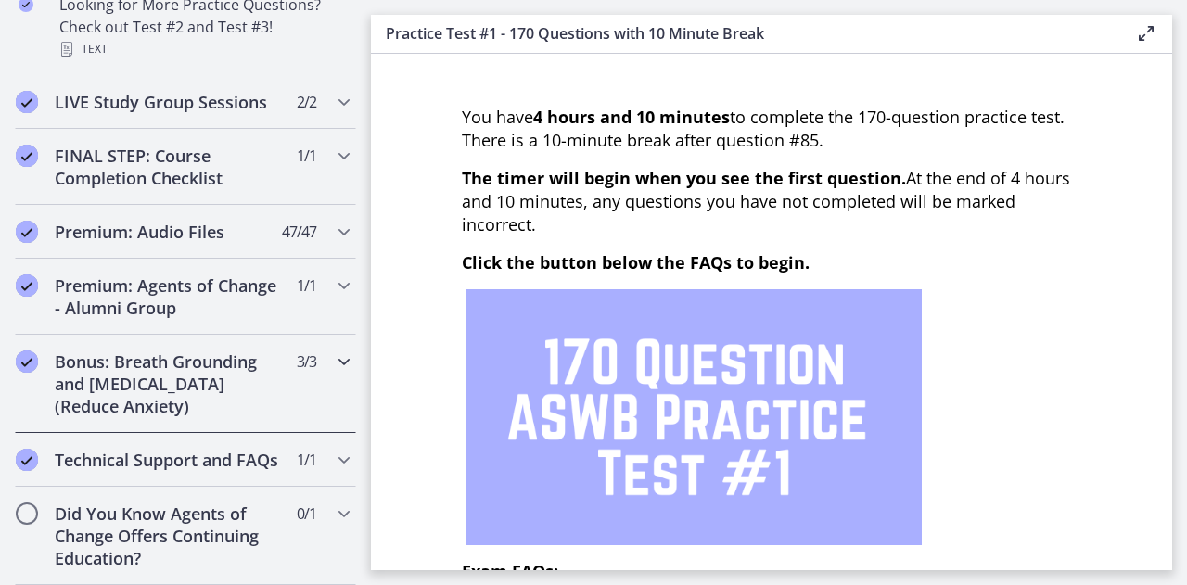
scroll to position [1626, 0]
click at [191, 521] on h2 "Did You Know Agents of Change Offers Continuing Education?" at bounding box center [168, 536] width 226 height 67
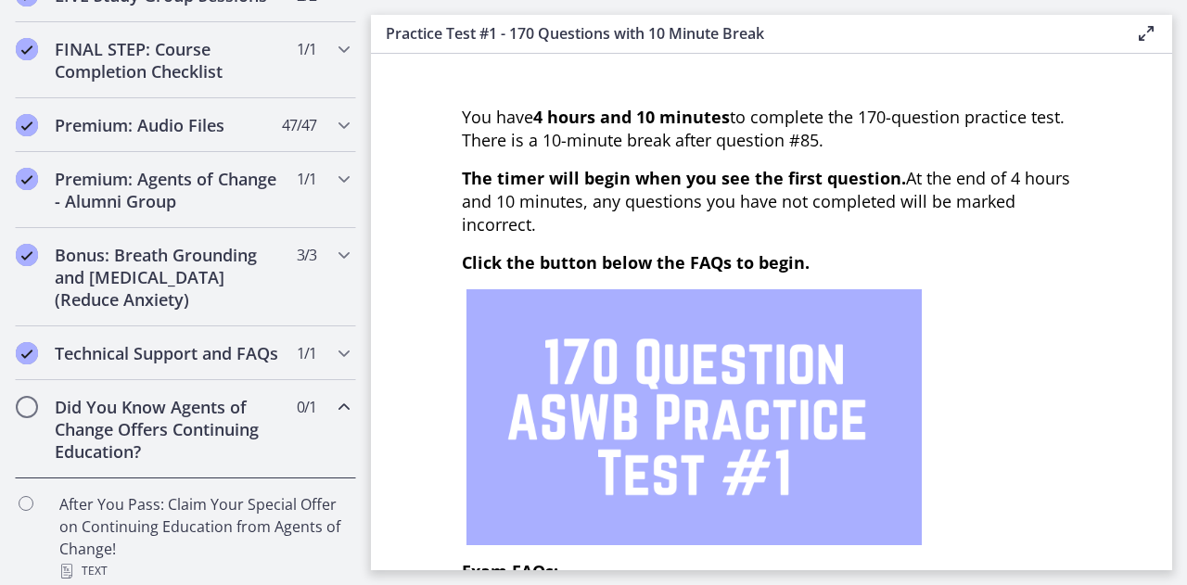
scroll to position [1188, 0]
